Goal: Information Seeking & Learning: Learn about a topic

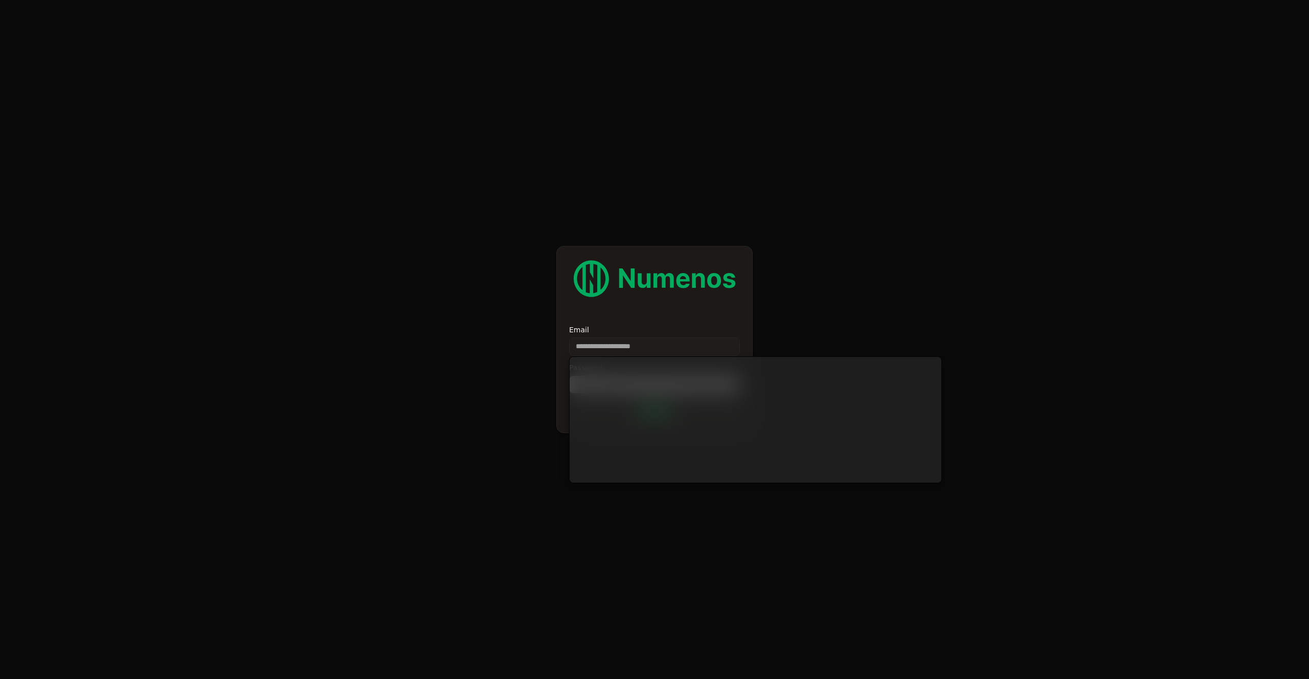
type input "**********"
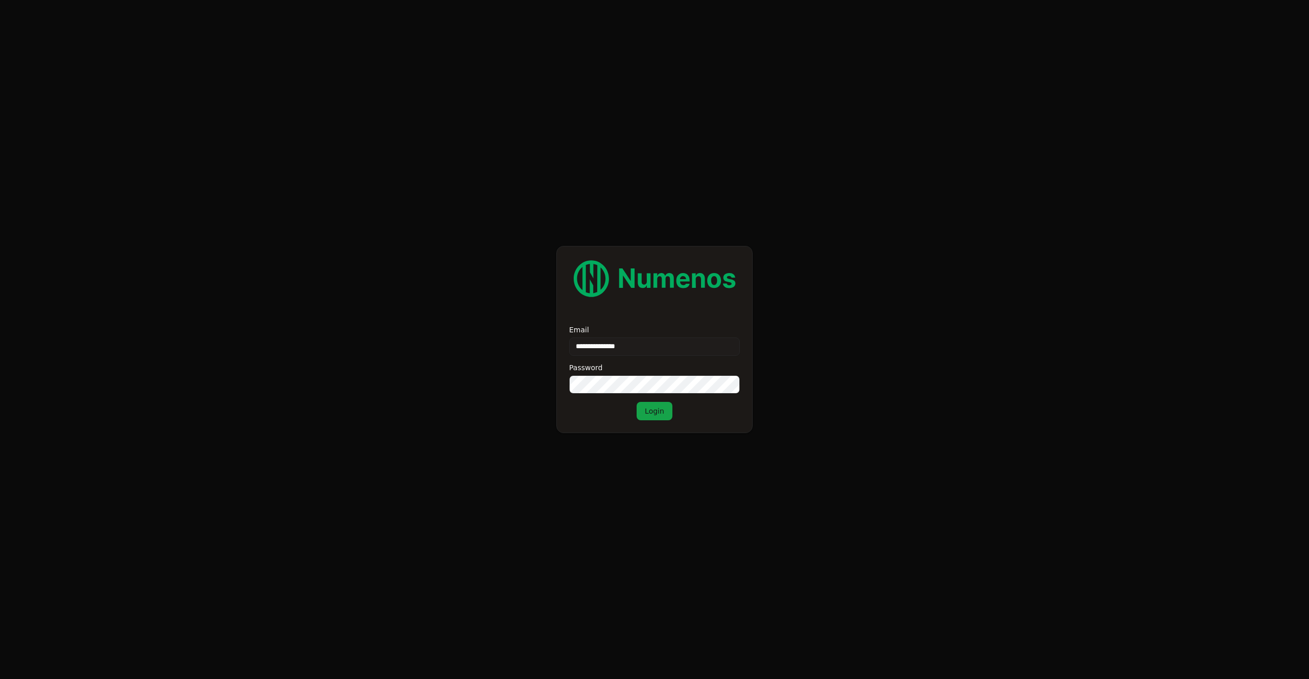
click at [662, 416] on button "Login" at bounding box center [655, 411] width 36 height 18
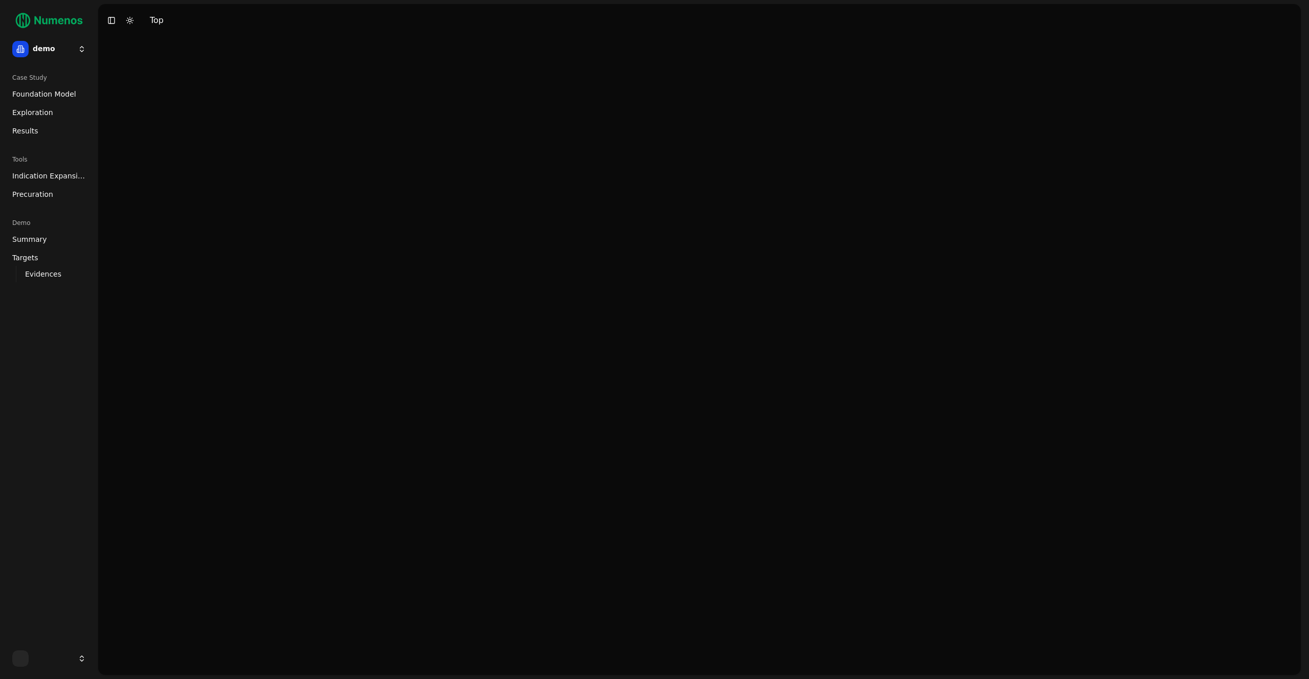
click at [51, 51] on html "demo Case Study Foundation Model Exploration Results Tools Indication Expansion…" at bounding box center [654, 339] width 1309 height 679
click at [132, 88] on div "prime" at bounding box center [149, 89] width 109 height 20
click at [55, 107] on link "Exploration" at bounding box center [49, 112] width 82 height 16
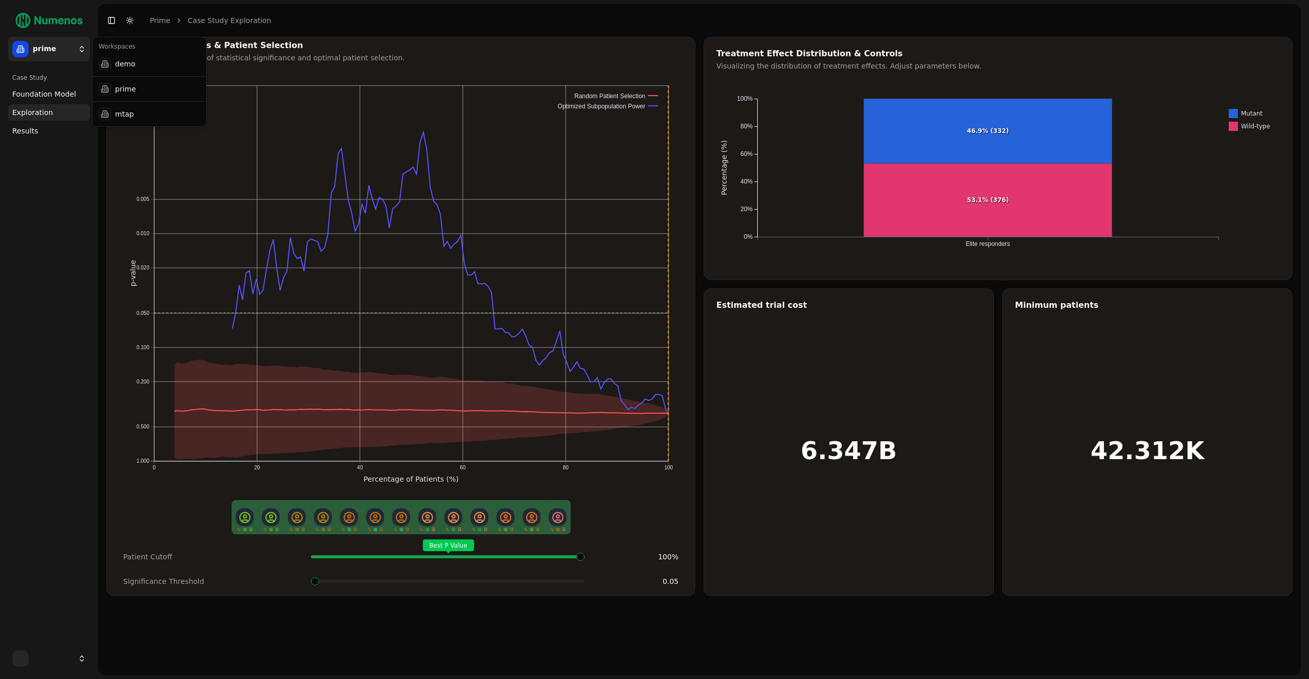
click at [60, 52] on html "prime Case Study Foundation Model Exploration Results Toggle Sidebar Toggle Dar…" at bounding box center [654, 339] width 1309 height 679
click at [113, 111] on div "mtap" at bounding box center [149, 114] width 109 height 20
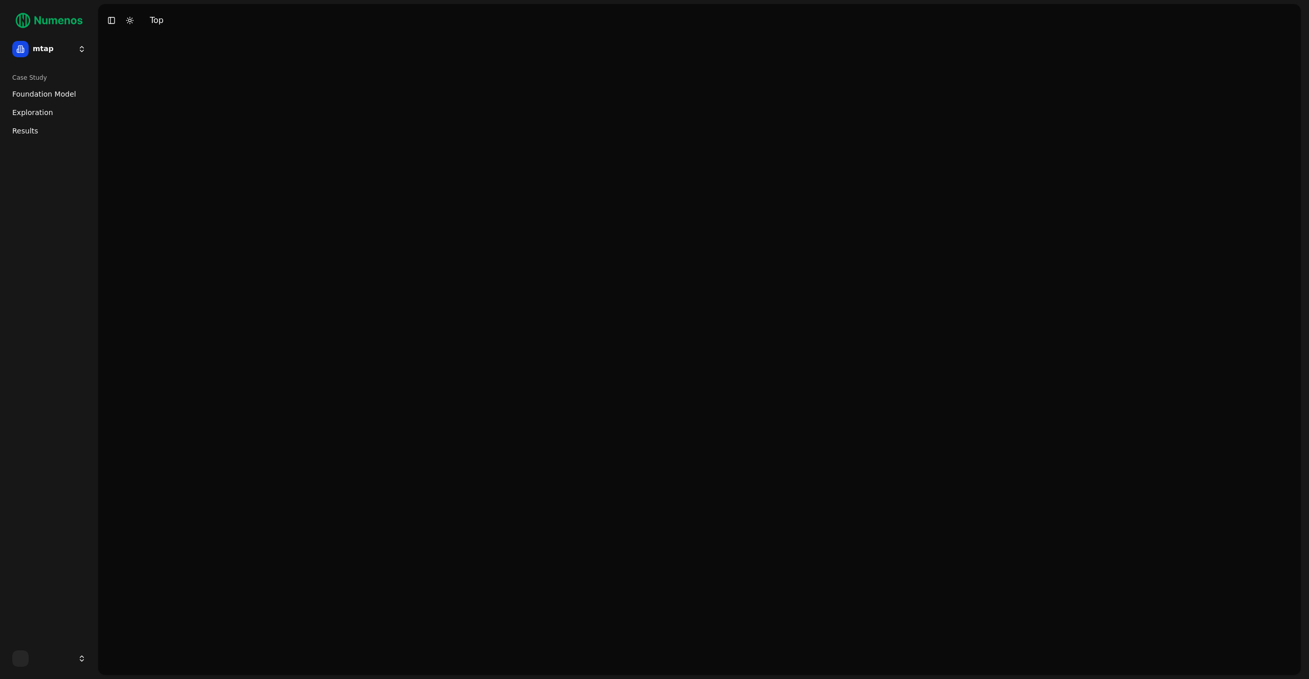
click at [47, 113] on span "Exploration" at bounding box center [32, 112] width 41 height 10
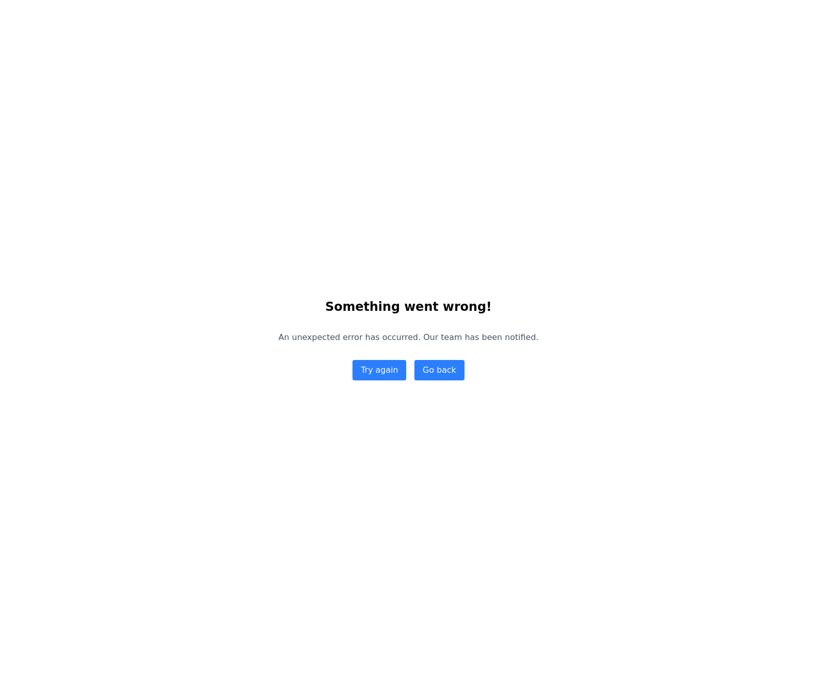
click at [455, 377] on button "Go back" at bounding box center [439, 370] width 50 height 20
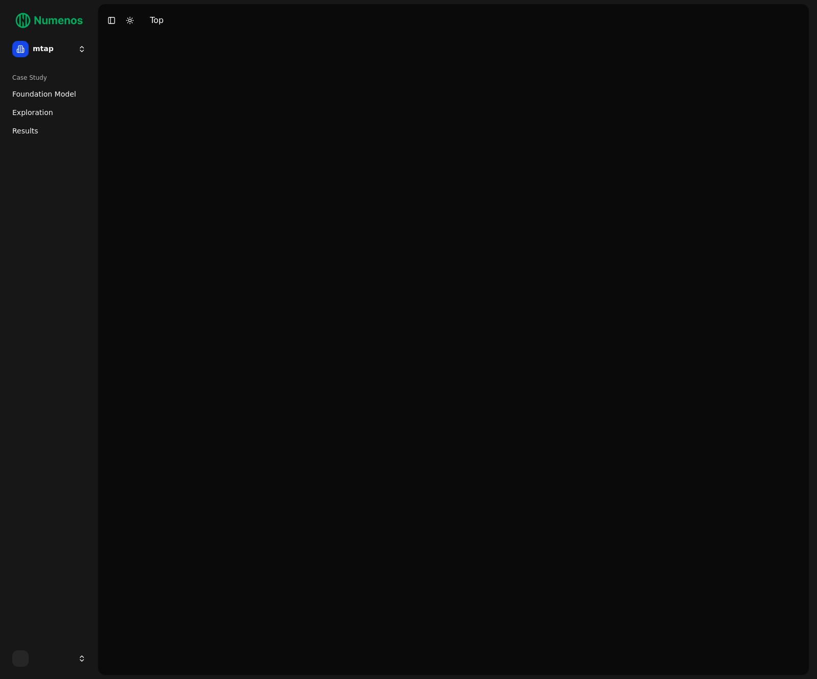
click at [50, 89] on span "Foundation Model" at bounding box center [44, 94] width 64 height 10
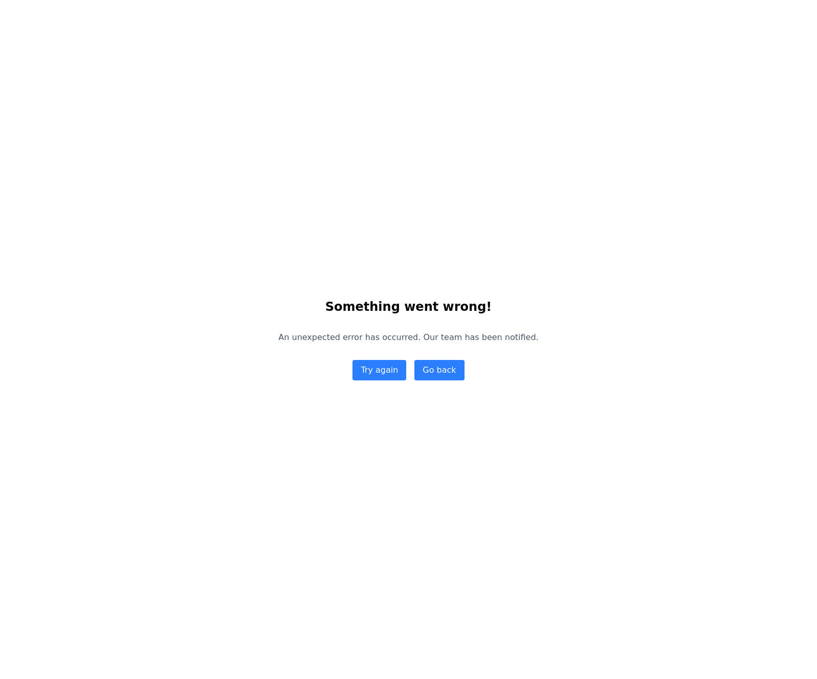
click at [456, 373] on button "Go back" at bounding box center [439, 370] width 50 height 20
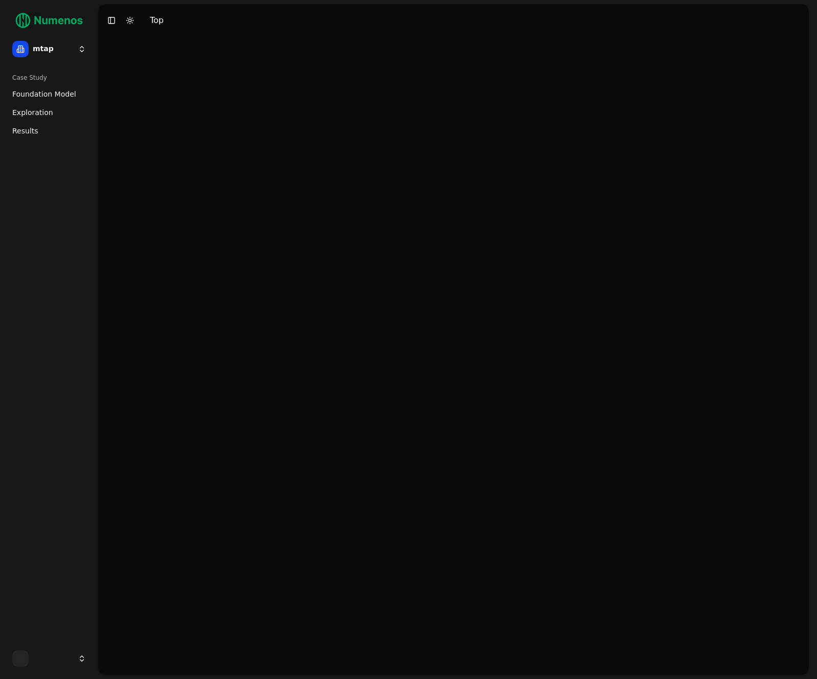
click at [30, 135] on span "Results" at bounding box center [25, 131] width 26 height 10
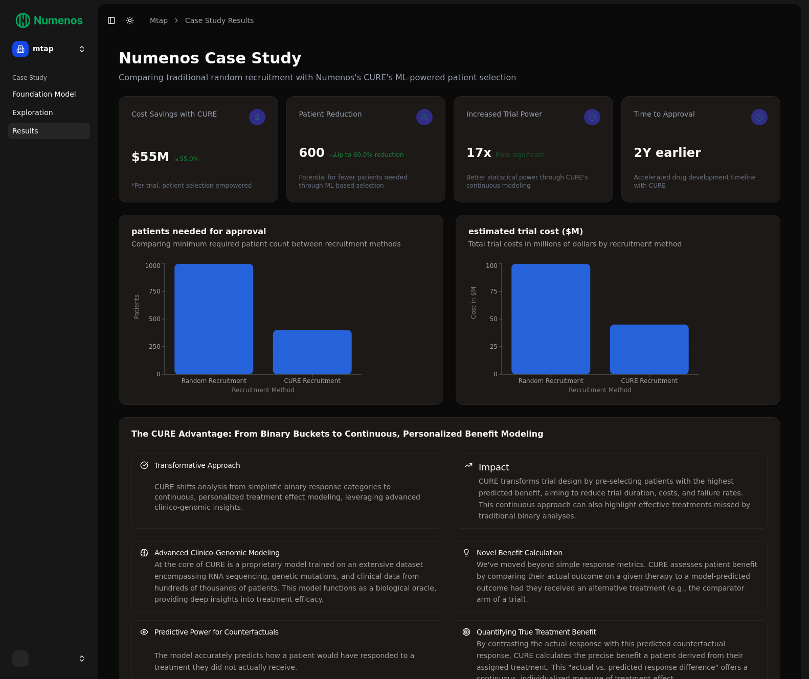
click at [37, 115] on span "Exploration" at bounding box center [32, 112] width 41 height 10
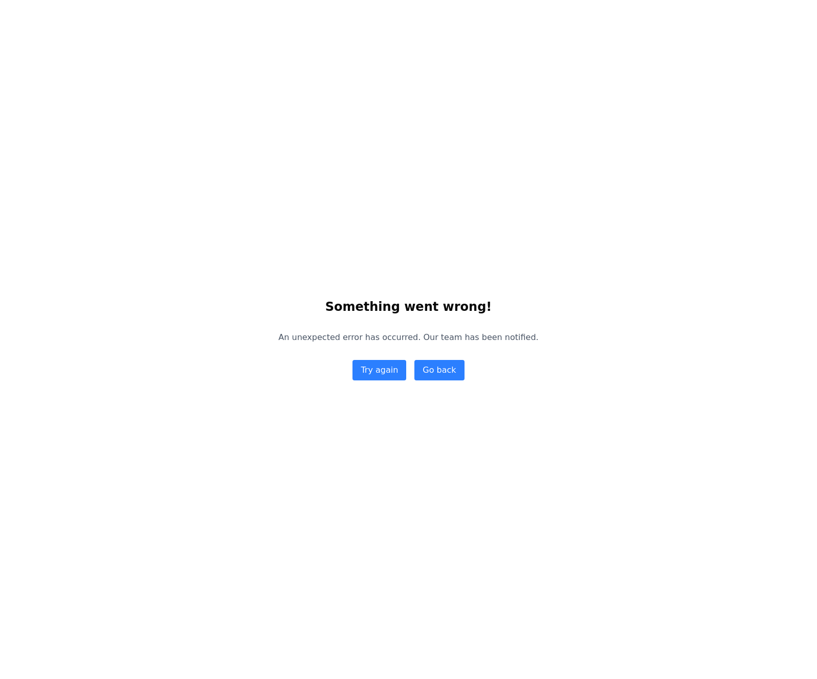
click at [441, 377] on button "Go back" at bounding box center [439, 370] width 50 height 20
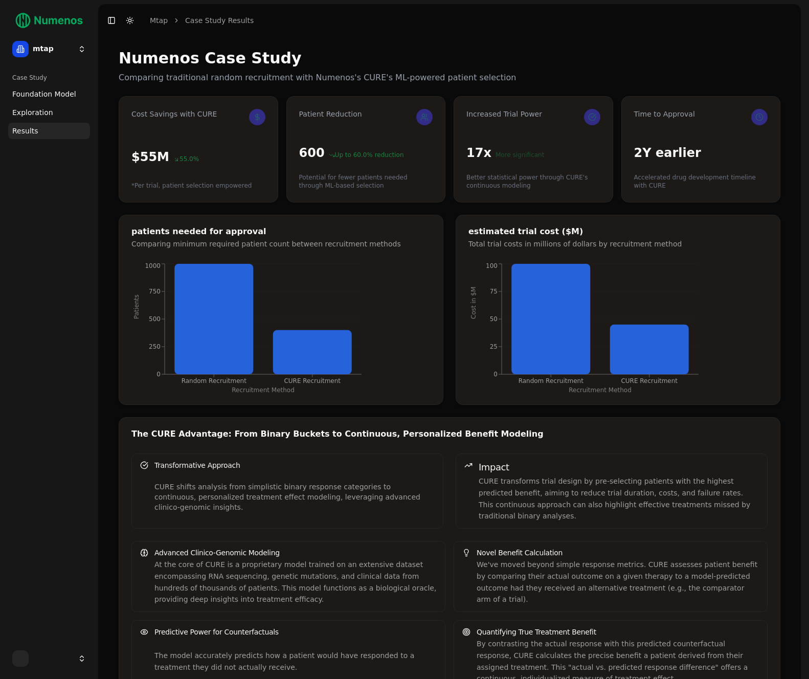
click at [59, 99] on span "Foundation Model" at bounding box center [44, 94] width 64 height 10
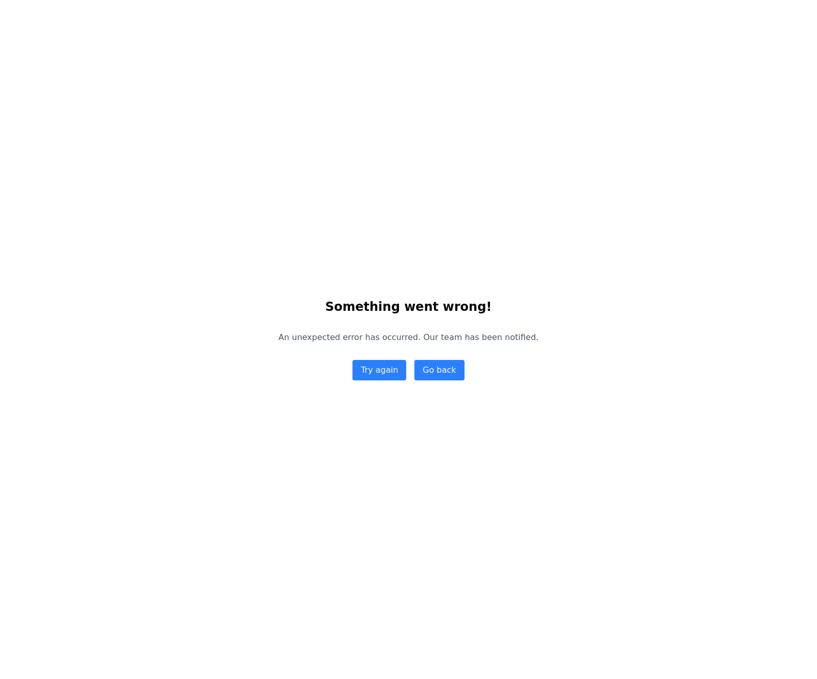
click at [442, 371] on button "Go back" at bounding box center [439, 370] width 50 height 20
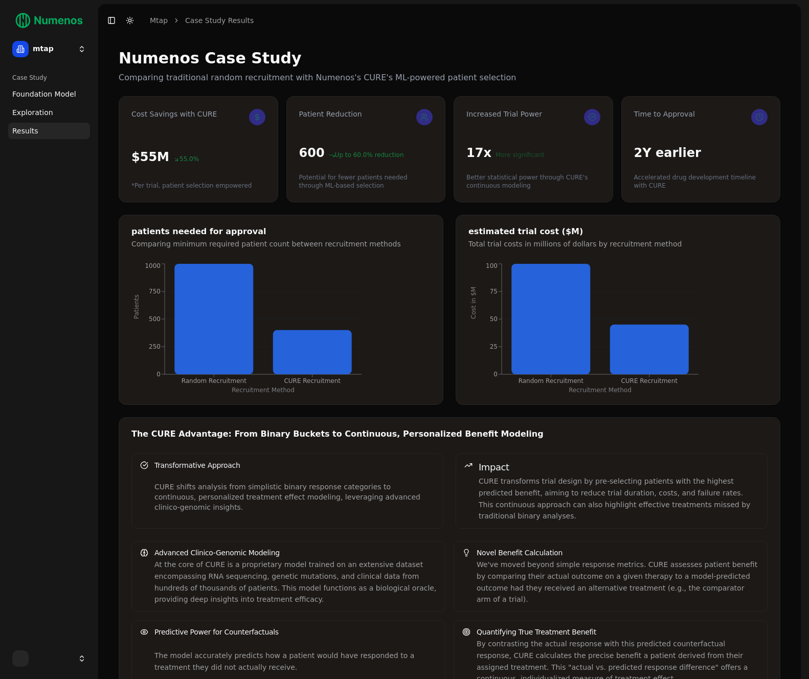
click at [33, 99] on span "Foundation Model" at bounding box center [44, 94] width 64 height 10
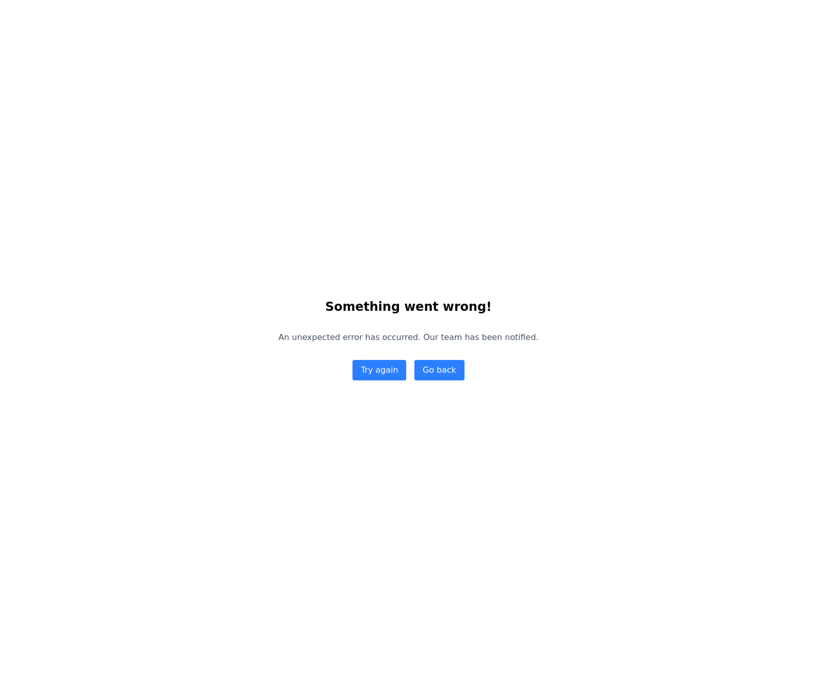
click at [426, 367] on button "Go back" at bounding box center [439, 370] width 50 height 20
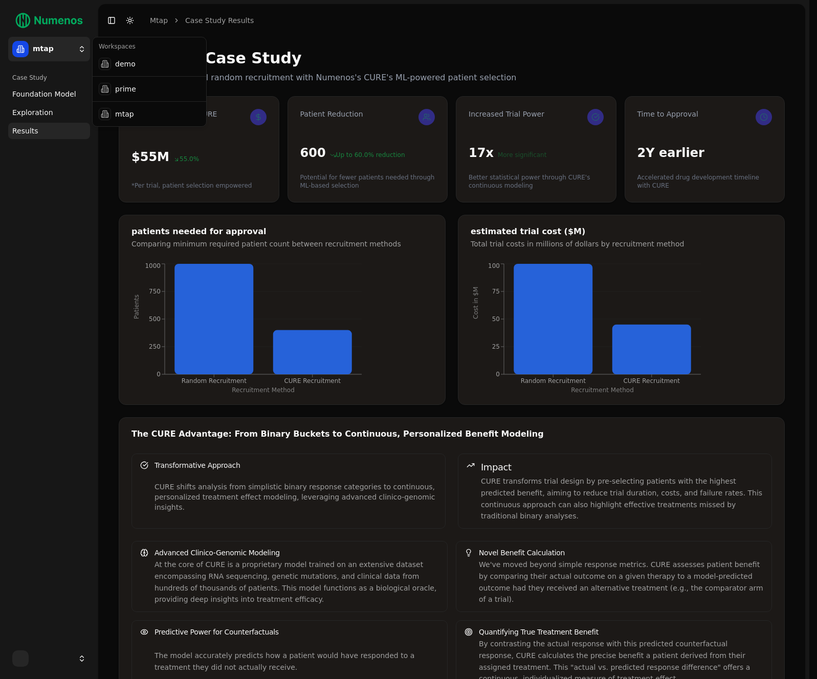
click at [43, 53] on html "25 mtap Case Study Foundation Model Exploration Results Toggle Sidebar Toggle D…" at bounding box center [408, 364] width 817 height 729
click at [125, 92] on div "prime" at bounding box center [149, 89] width 109 height 20
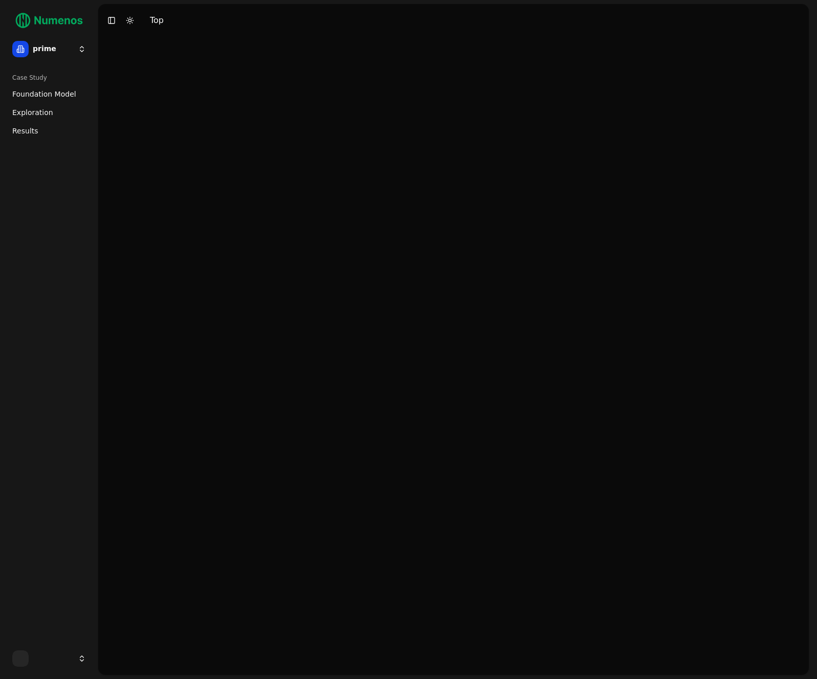
click at [36, 110] on span "Exploration" at bounding box center [32, 112] width 41 height 10
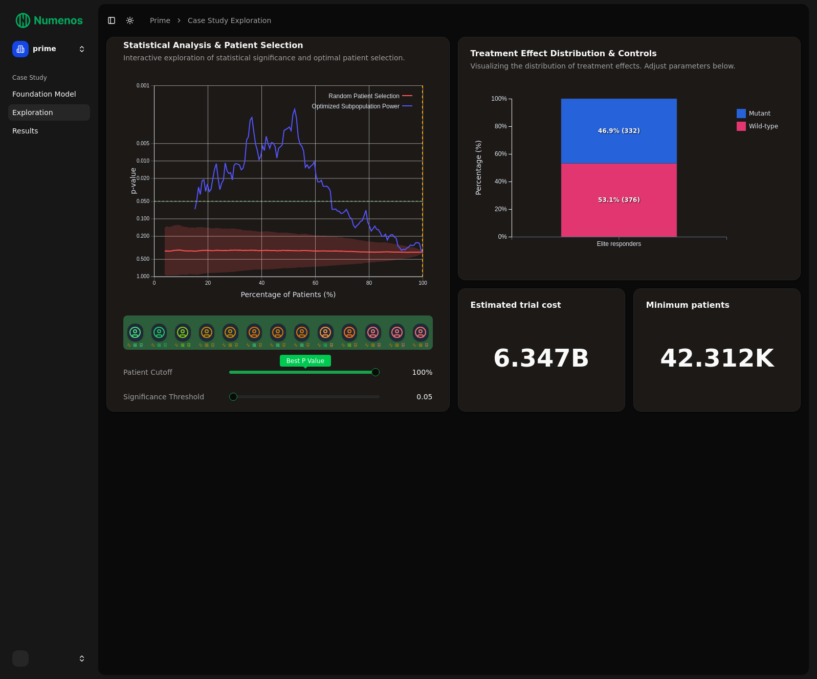
click at [40, 96] on span "Foundation Model" at bounding box center [44, 94] width 64 height 10
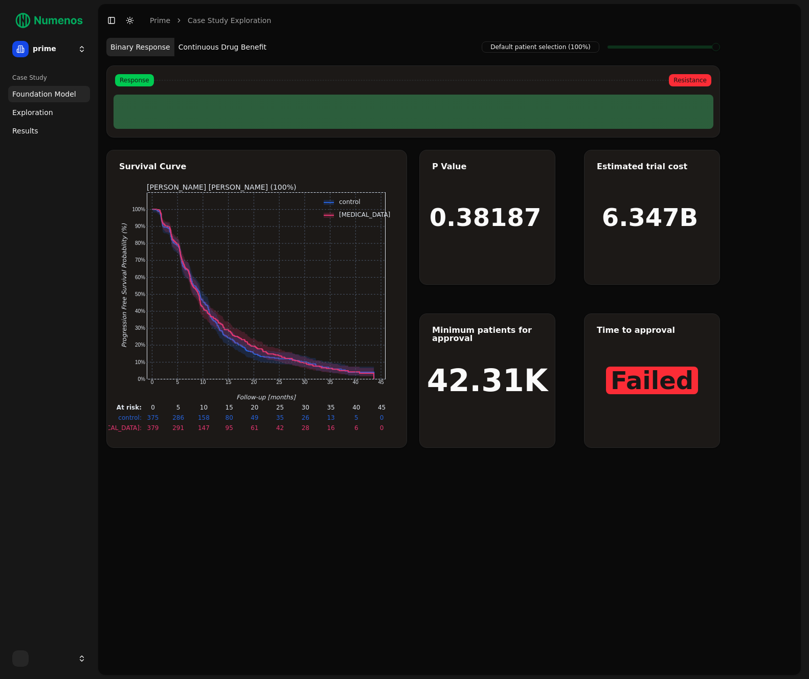
click at [36, 128] on link "Results" at bounding box center [49, 131] width 82 height 16
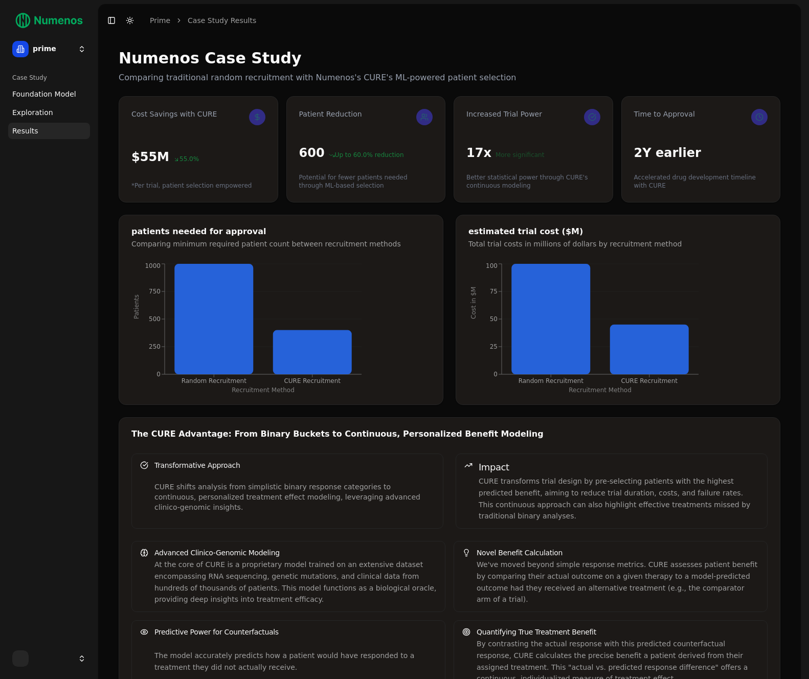
click at [44, 115] on span "Exploration" at bounding box center [32, 112] width 41 height 10
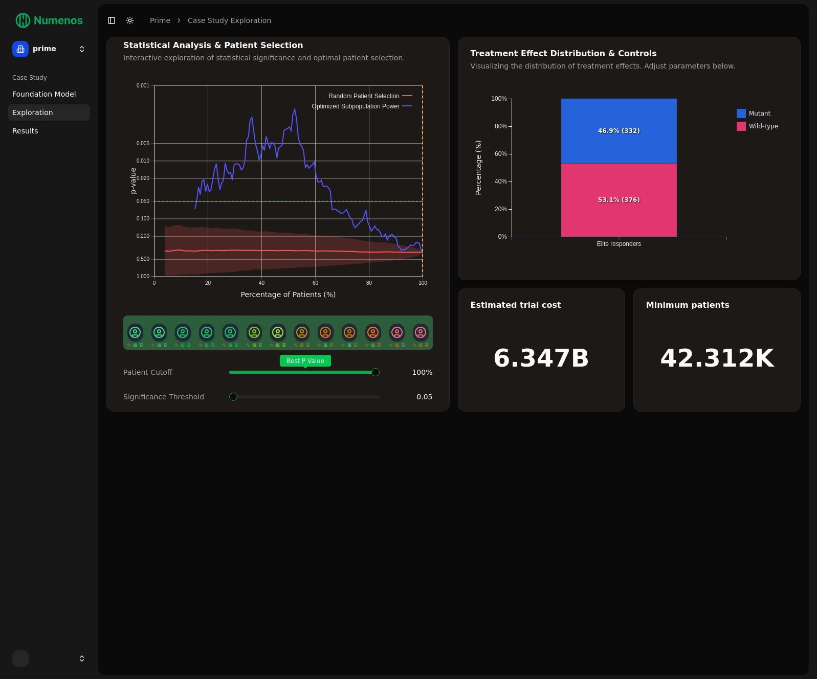
click at [44, 51] on html "prime Case Study Foundation Model Exploration Results Toggle Sidebar Toggle Dar…" at bounding box center [408, 339] width 817 height 679
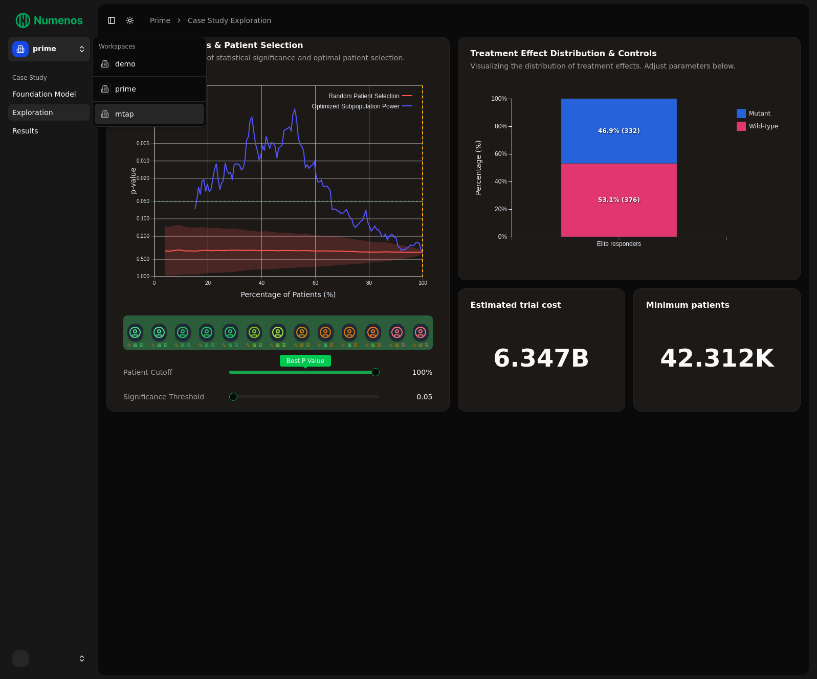
click at [137, 116] on div "mtap" at bounding box center [149, 114] width 109 height 20
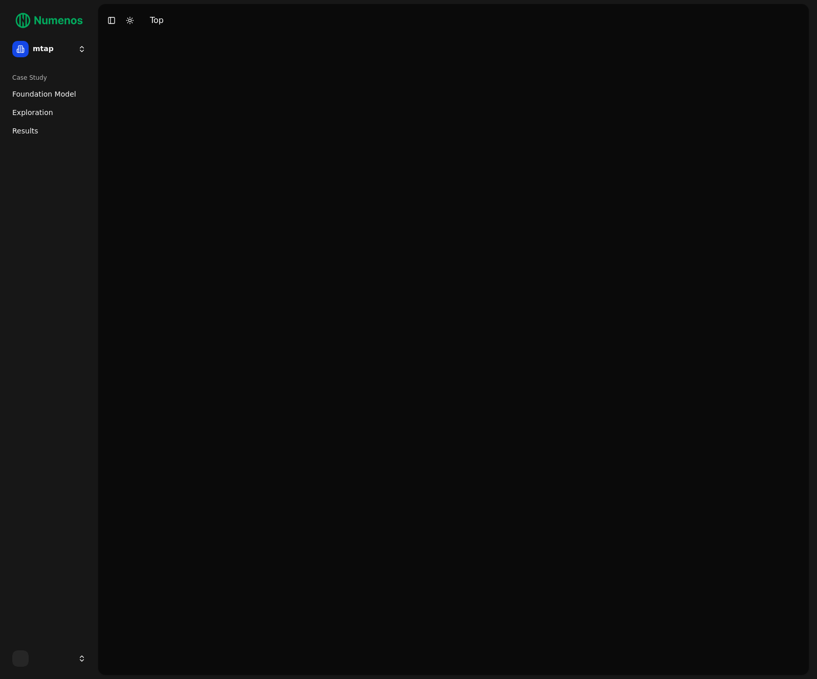
click at [41, 94] on span "Foundation Model" at bounding box center [44, 94] width 64 height 10
